Goal: Task Accomplishment & Management: Complete application form

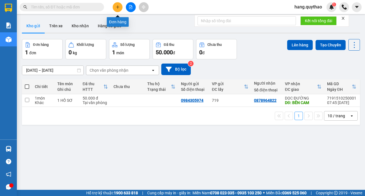
click at [113, 8] on button at bounding box center [118, 7] width 10 height 10
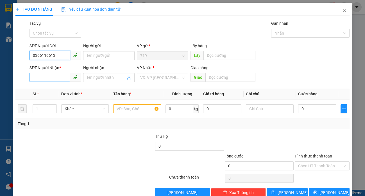
type input "0366116613"
click at [49, 79] on input "SĐT Người Nhận *" at bounding box center [49, 77] width 40 height 9
type input "0337896317"
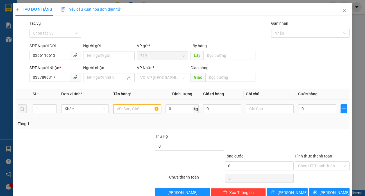
click at [121, 106] on input "text" at bounding box center [136, 108] width 47 height 9
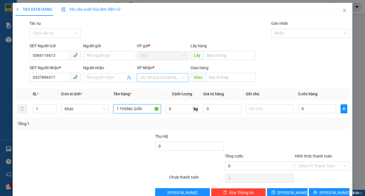
type input "1 THÙNG GIẤY"
click at [148, 78] on input "search" at bounding box center [160, 77] width 41 height 8
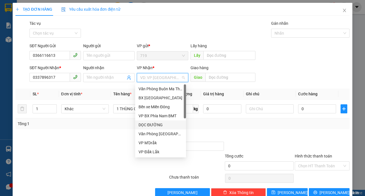
click at [155, 122] on div "DỌC ĐƯỜNG" at bounding box center [160, 125] width 44 height 6
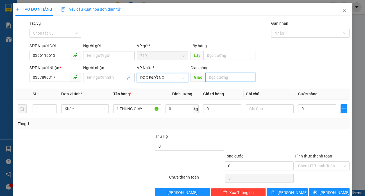
click at [228, 80] on input "text" at bounding box center [230, 77] width 50 height 9
type input "BX LONG AN"
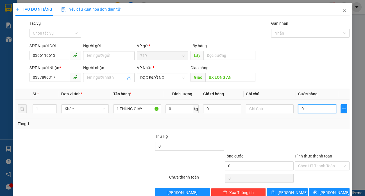
click at [312, 108] on input "0" at bounding box center [317, 108] width 38 height 9
type input "6"
type input "60"
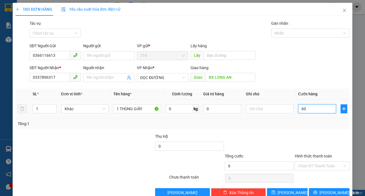
type input "60"
type input "600"
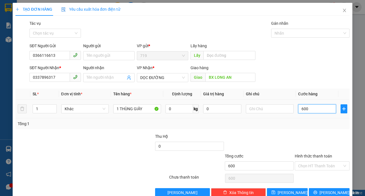
type input "6.000"
type input "60.000"
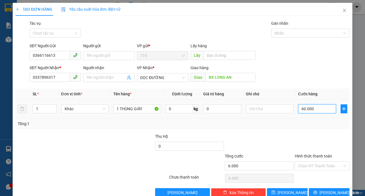
type input "60.000"
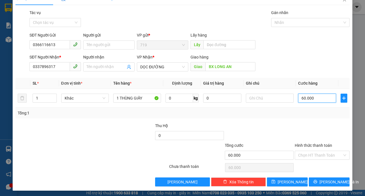
scroll to position [12, 0]
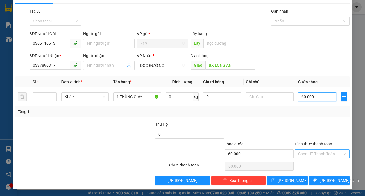
type input "60.000"
click at [298, 153] on input "Hình thức thanh toán" at bounding box center [320, 153] width 44 height 8
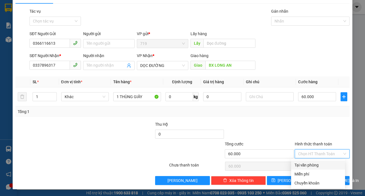
click at [302, 163] on div "Tại văn phòng" at bounding box center [317, 165] width 47 height 6
type input "0"
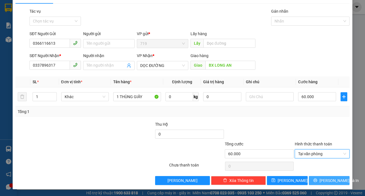
click at [318, 179] on button "[PERSON_NAME] và In" at bounding box center [328, 180] width 41 height 9
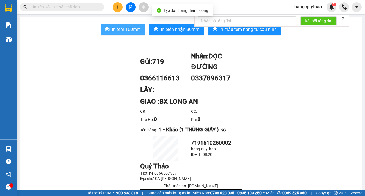
click at [127, 31] on span "In tem 100mm" at bounding box center [126, 29] width 29 height 7
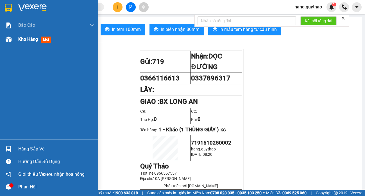
click at [24, 38] on span "Kho hàng" at bounding box center [28, 38] width 20 height 5
